Goal: Task Accomplishment & Management: Complete application form

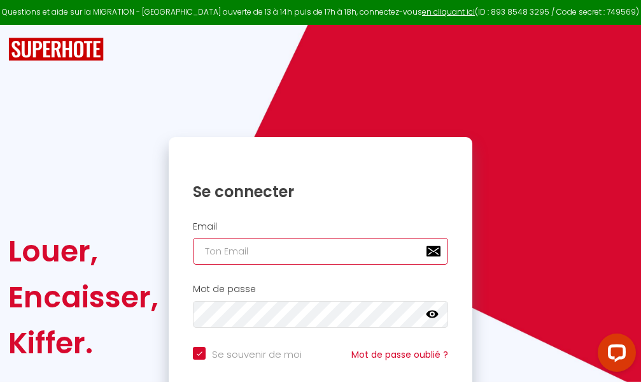
click at [359, 249] on input "email" at bounding box center [320, 251] width 255 height 27
type input "m"
checkbox input "true"
type input "ma"
checkbox input "true"
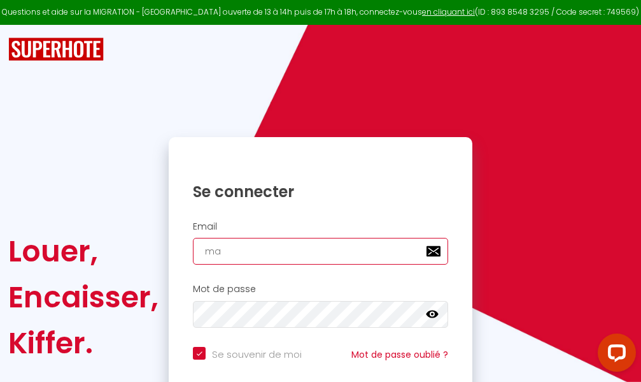
type input "mar"
checkbox input "true"
type input "marc"
checkbox input "true"
type input "marcd"
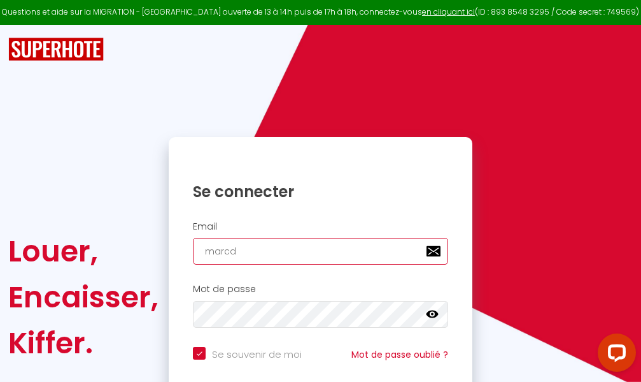
checkbox input "true"
type input "marcdp"
checkbox input "true"
type input "marcdpo"
checkbox input "true"
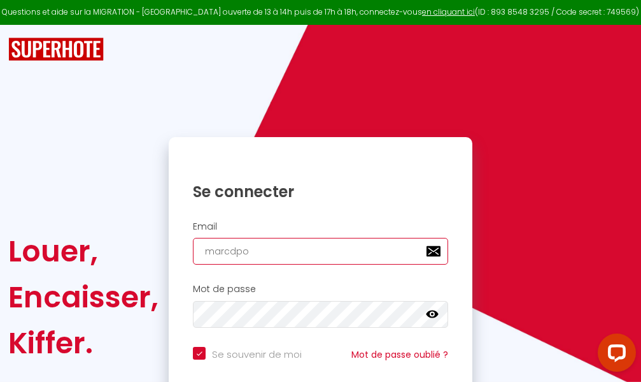
type input "marcdpoz"
checkbox input "true"
type input "marcdpoz."
checkbox input "true"
type input "marcdpoz.l"
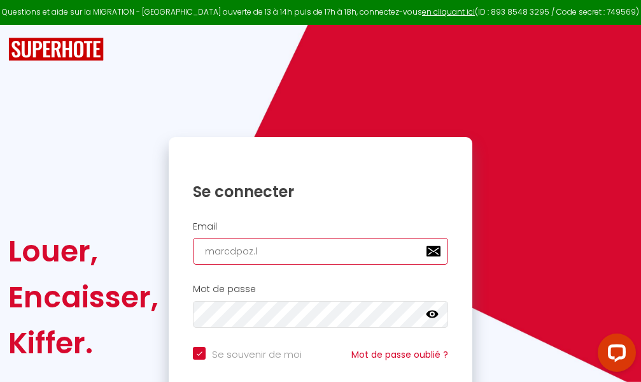
checkbox input "true"
type input "marcdpoz.lo"
checkbox input "true"
type input "marcdpoz.loc"
checkbox input "true"
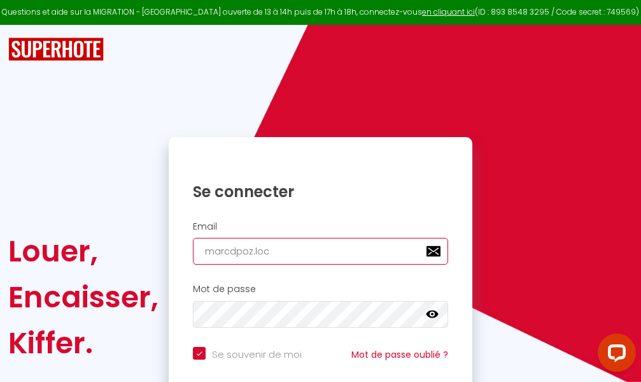
type input "marcdpoz.loca"
checkbox input "true"
type input "marcdpoz.locat"
checkbox input "true"
type input "marcdpoz.locati"
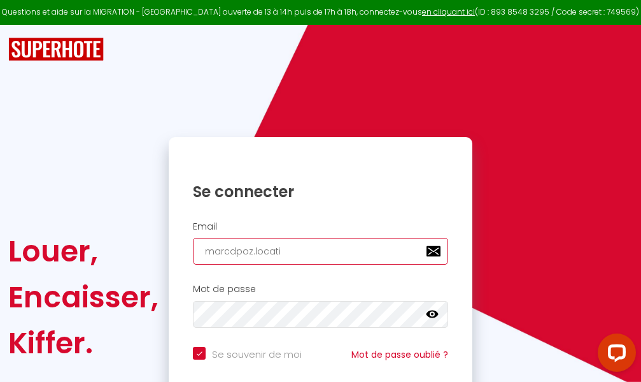
checkbox input "true"
type input "marcdpoz.locatio"
checkbox input "true"
type input "marcdpoz.location"
checkbox input "true"
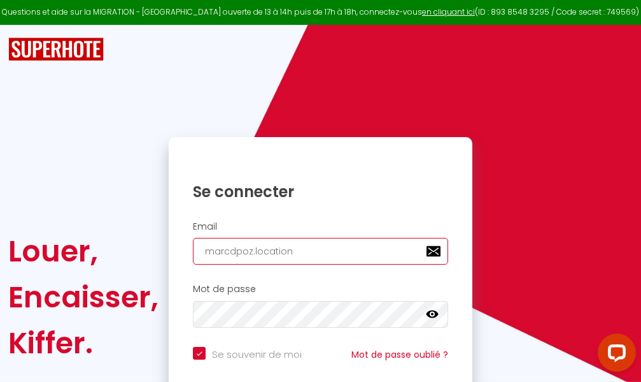
type input "marcdpoz.location@"
checkbox input "true"
type input "marcdpoz.location@g"
checkbox input "true"
type input "marcdpoz.location@gm"
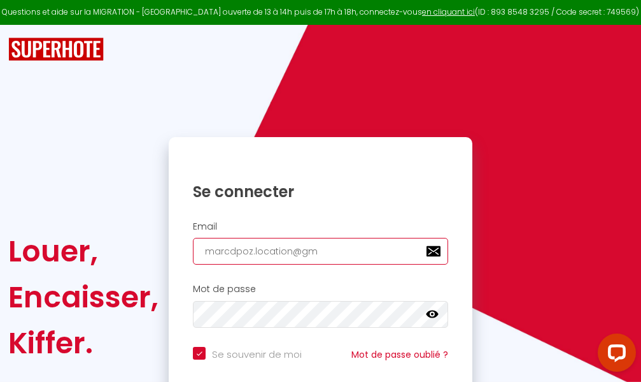
checkbox input "true"
type input "marcdpoz.location@gma"
checkbox input "true"
type input "marcdpoz.location@gmai"
checkbox input "true"
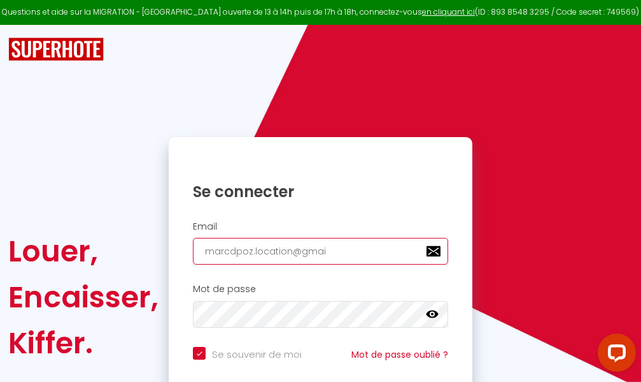
type input "[EMAIL_ADDRESS]"
checkbox input "true"
type input "[EMAIL_ADDRESS]."
checkbox input "true"
type input "marcdpoz.location@gmail.c"
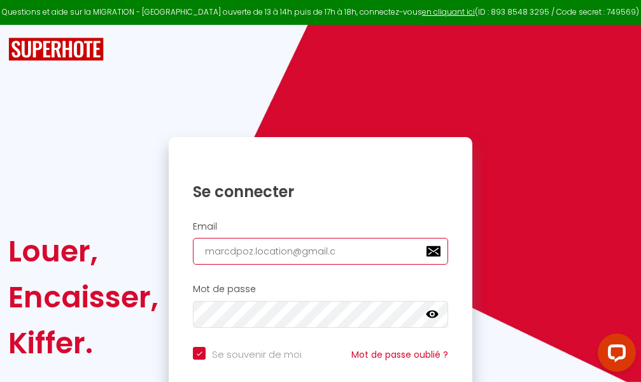
checkbox input "true"
type input "[EMAIL_ADDRESS][DOMAIN_NAME]"
checkbox input "true"
type input "[EMAIL_ADDRESS][DOMAIN_NAME]"
checkbox input "true"
